Goal: Task Accomplishment & Management: Manage account settings

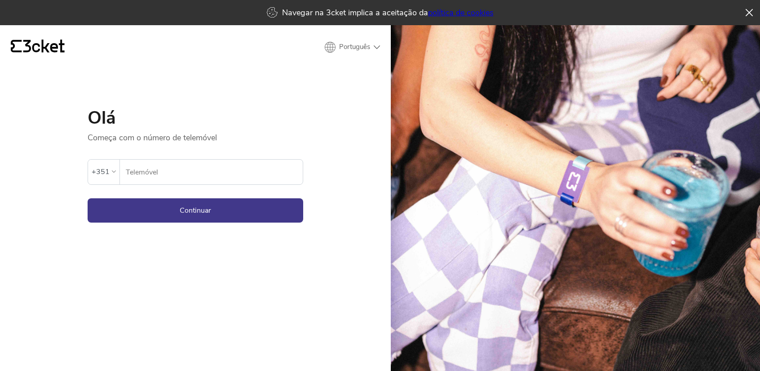
click at [266, 175] on input "Telemóvel" at bounding box center [213, 172] width 177 height 25
type input "917016028"
click at [88, 198] on button "Continuar" at bounding box center [196, 210] width 216 height 24
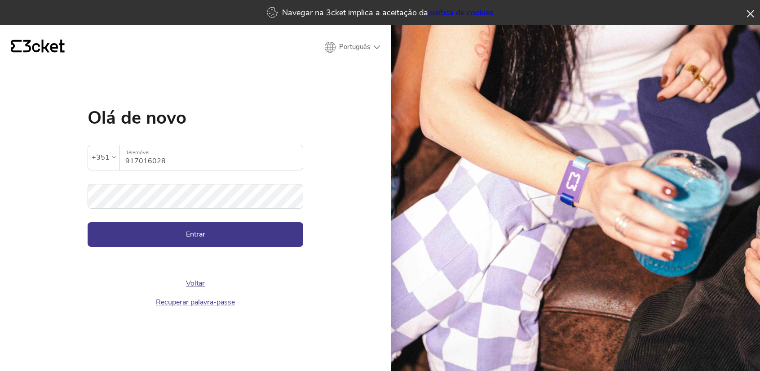
click at [750, 15] on icon at bounding box center [750, 13] width 7 height 7
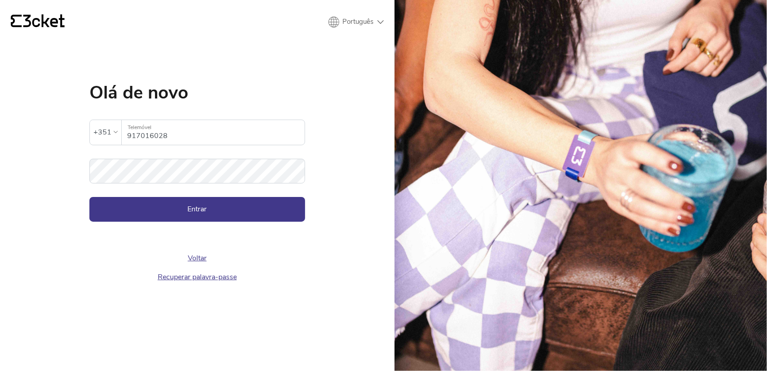
click at [176, 274] on link "Recuperar palavra-passe" at bounding box center [197, 277] width 79 height 10
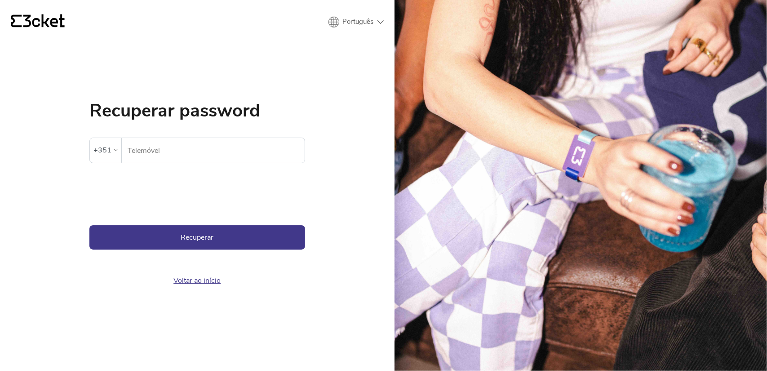
click at [171, 151] on input "Telemóvel" at bounding box center [215, 150] width 177 height 25
type input "917016028"
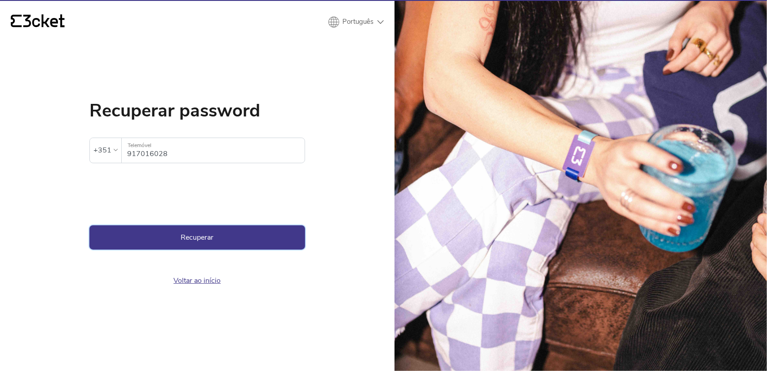
click at [178, 244] on button "Recuperar" at bounding box center [197, 237] width 216 height 24
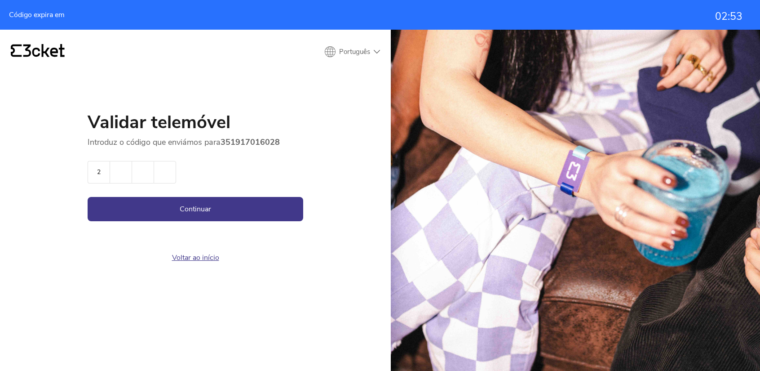
type input "2"
type input "0"
type input "6"
type input "0"
click at [88, 197] on button "Continuar" at bounding box center [196, 209] width 216 height 24
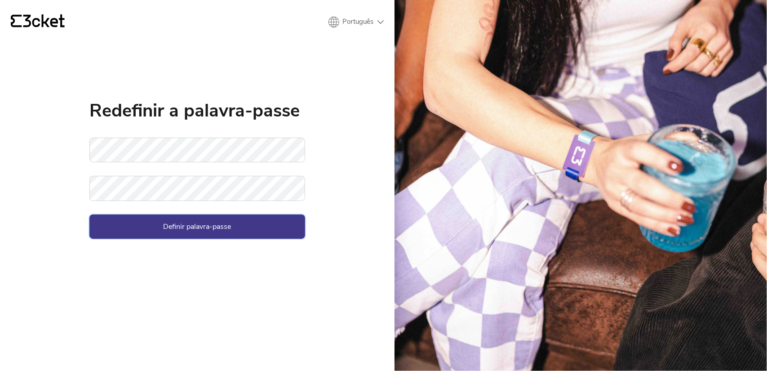
click at [184, 236] on button "Definir palavra-passe" at bounding box center [197, 226] width 216 height 24
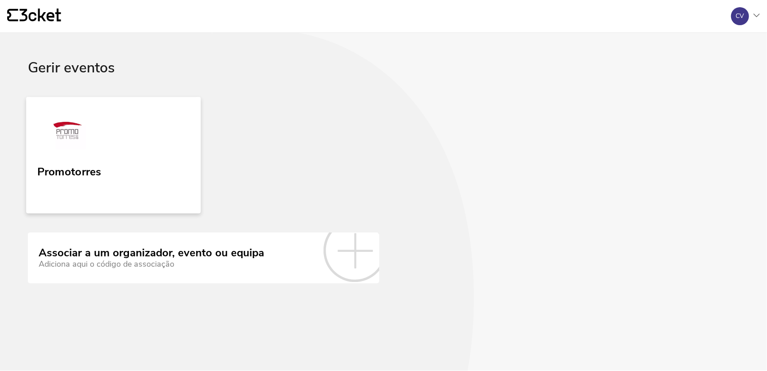
click at [135, 137] on link "Promotorres" at bounding box center [113, 155] width 174 height 116
